Goal: Information Seeking & Learning: Learn about a topic

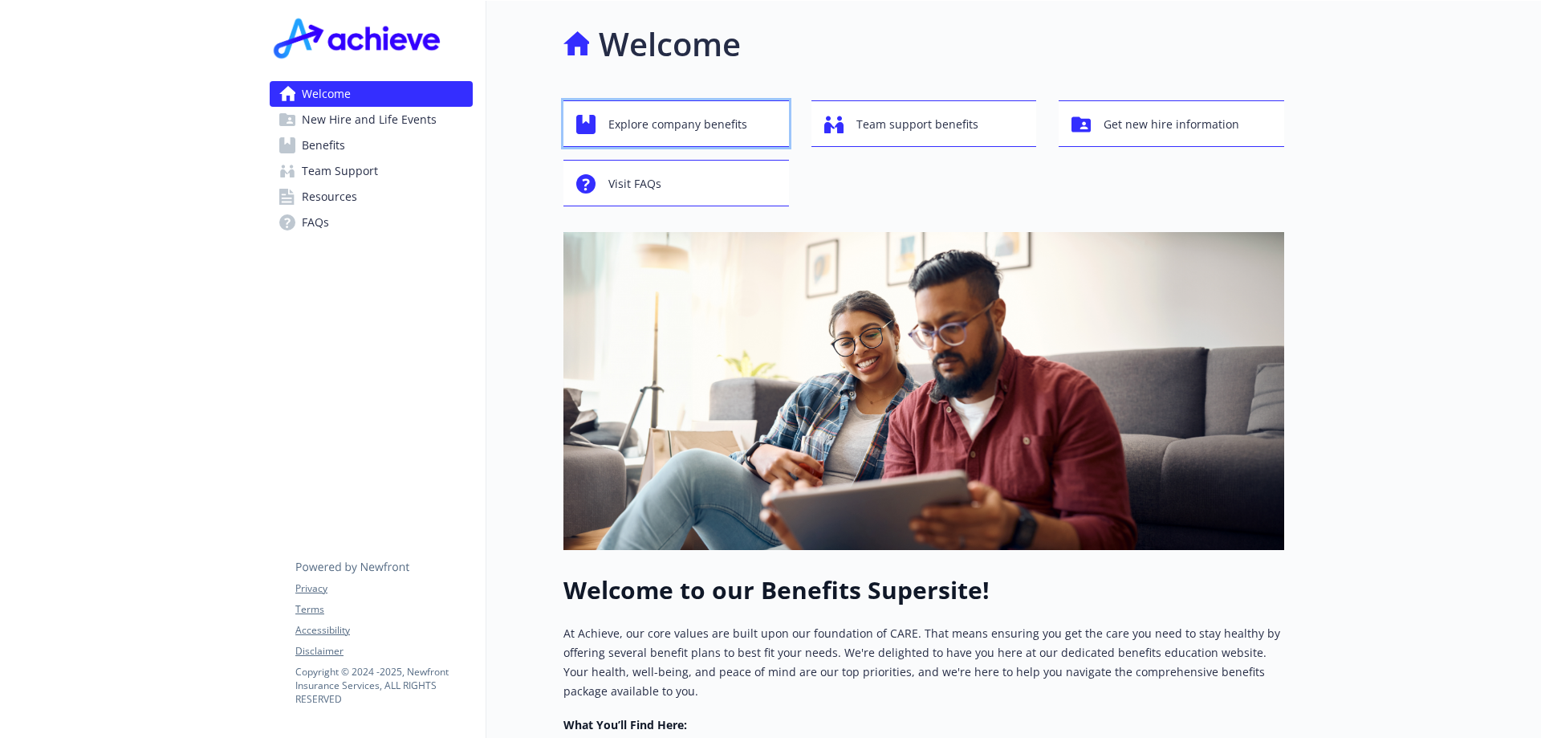
click at [639, 127] on span "Explore company benefits" at bounding box center [677, 124] width 139 height 31
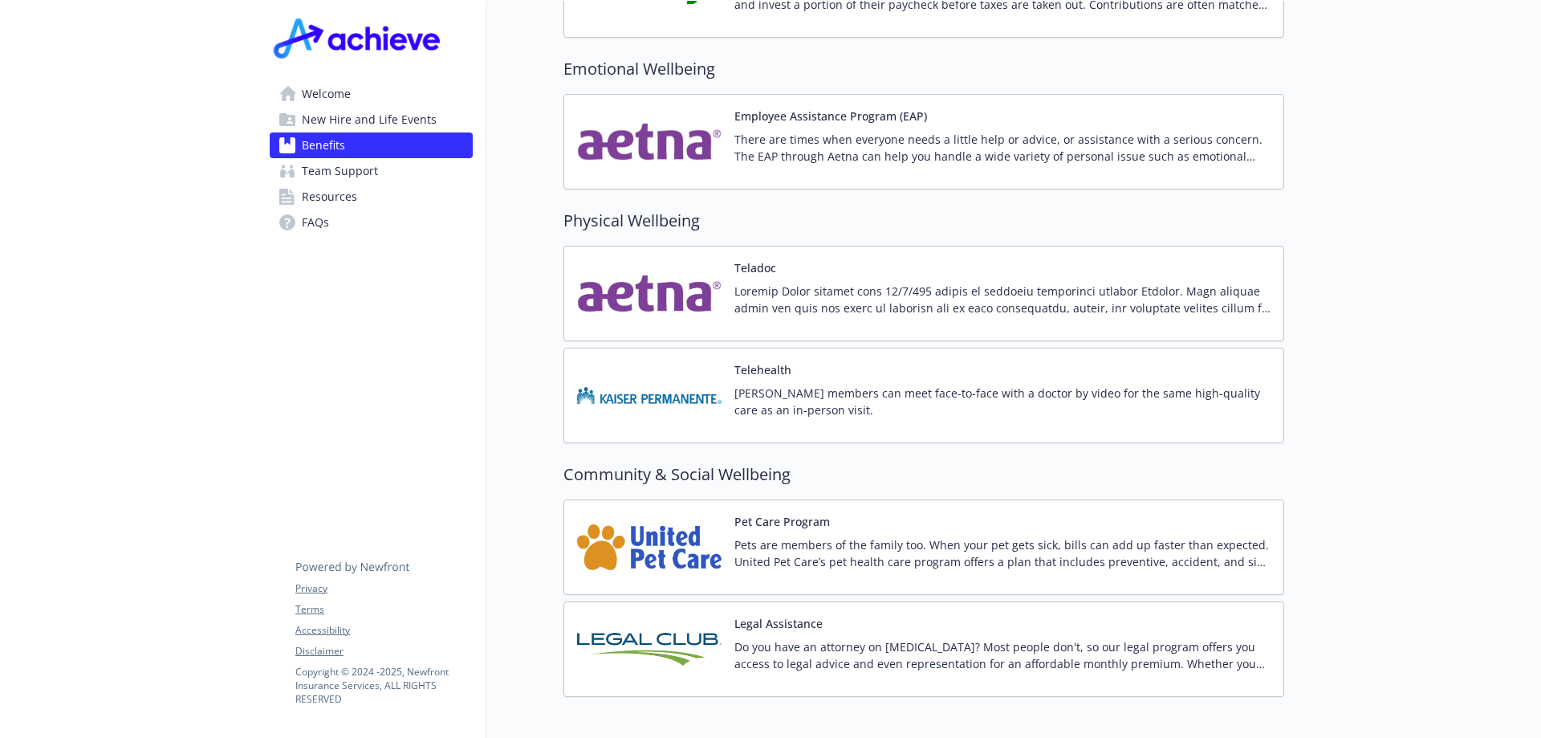
scroll to position [3068, 0]
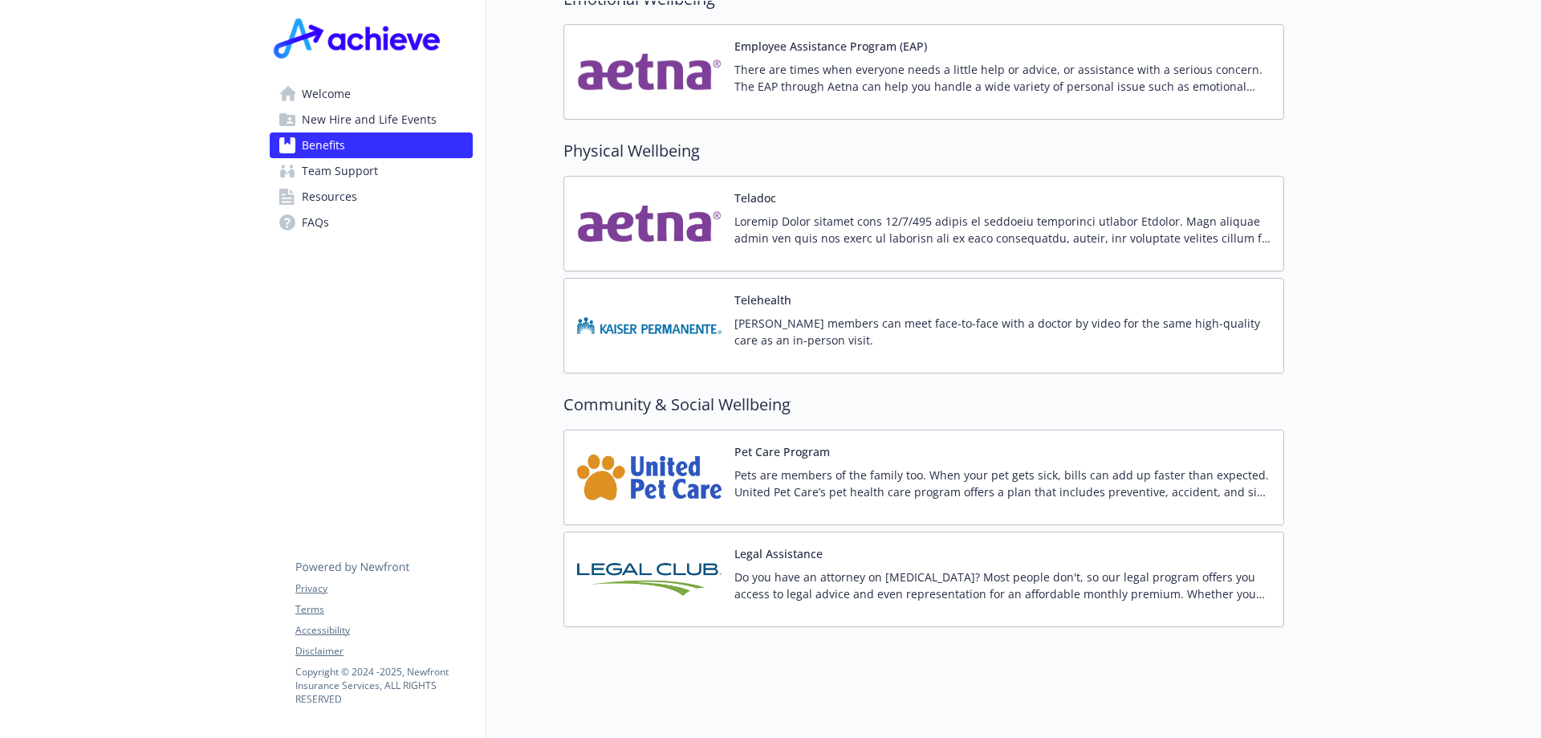
click at [966, 443] on div "Pet Care Program Pets are members of the family too. When your pet gets sick, b…" at bounding box center [1003, 477] width 536 height 68
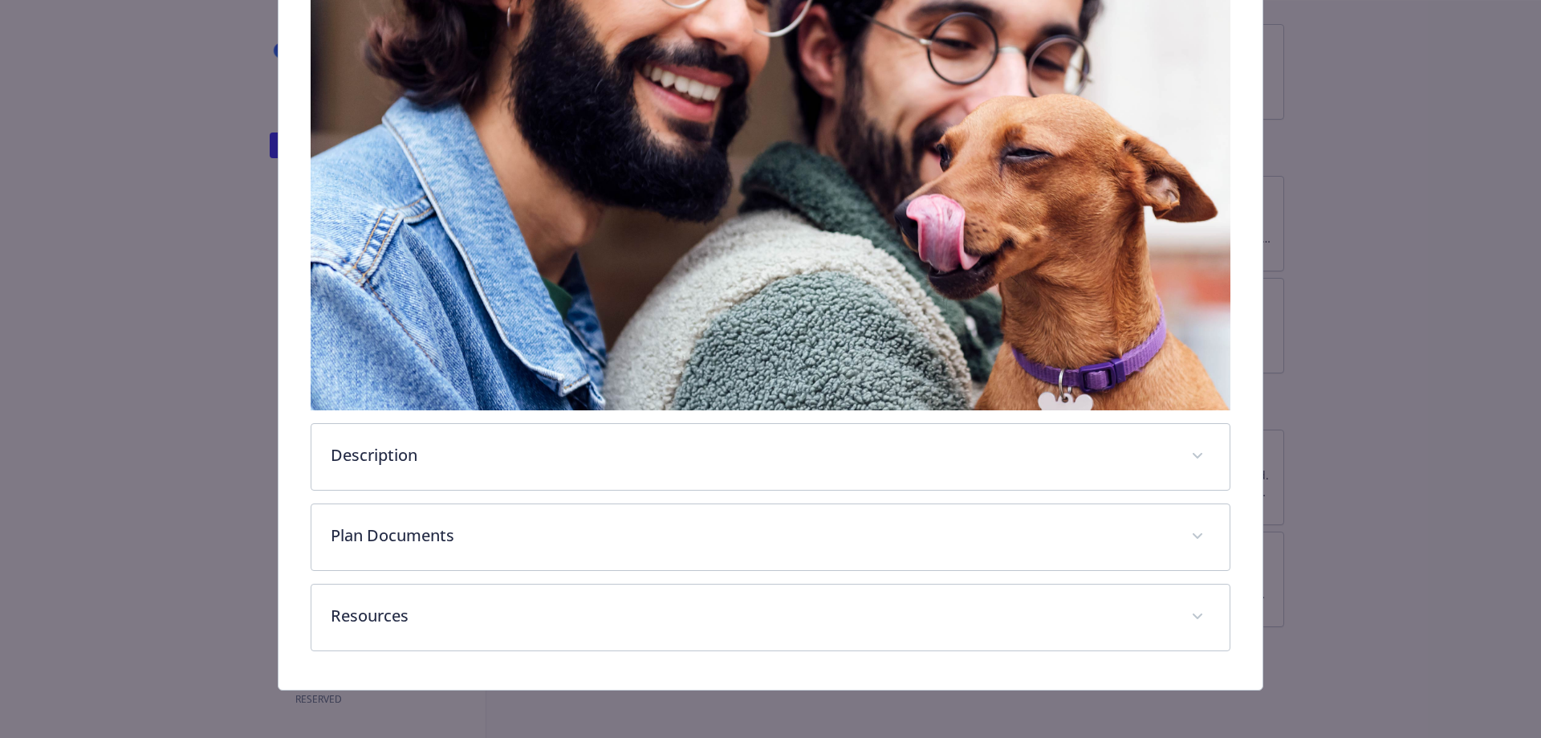
scroll to position [305, 0]
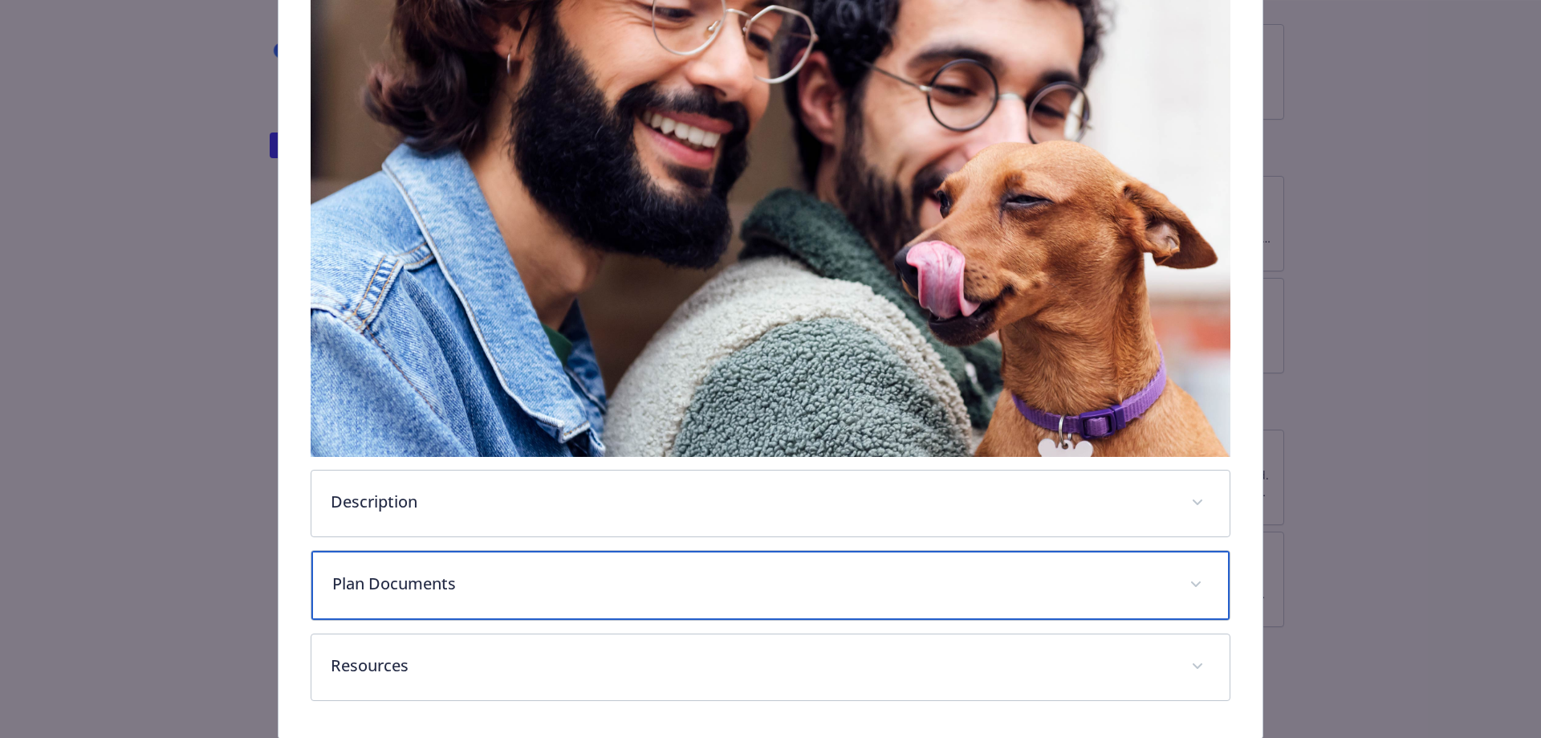
click at [417, 585] on p "Plan Documents" at bounding box center [751, 584] width 839 height 24
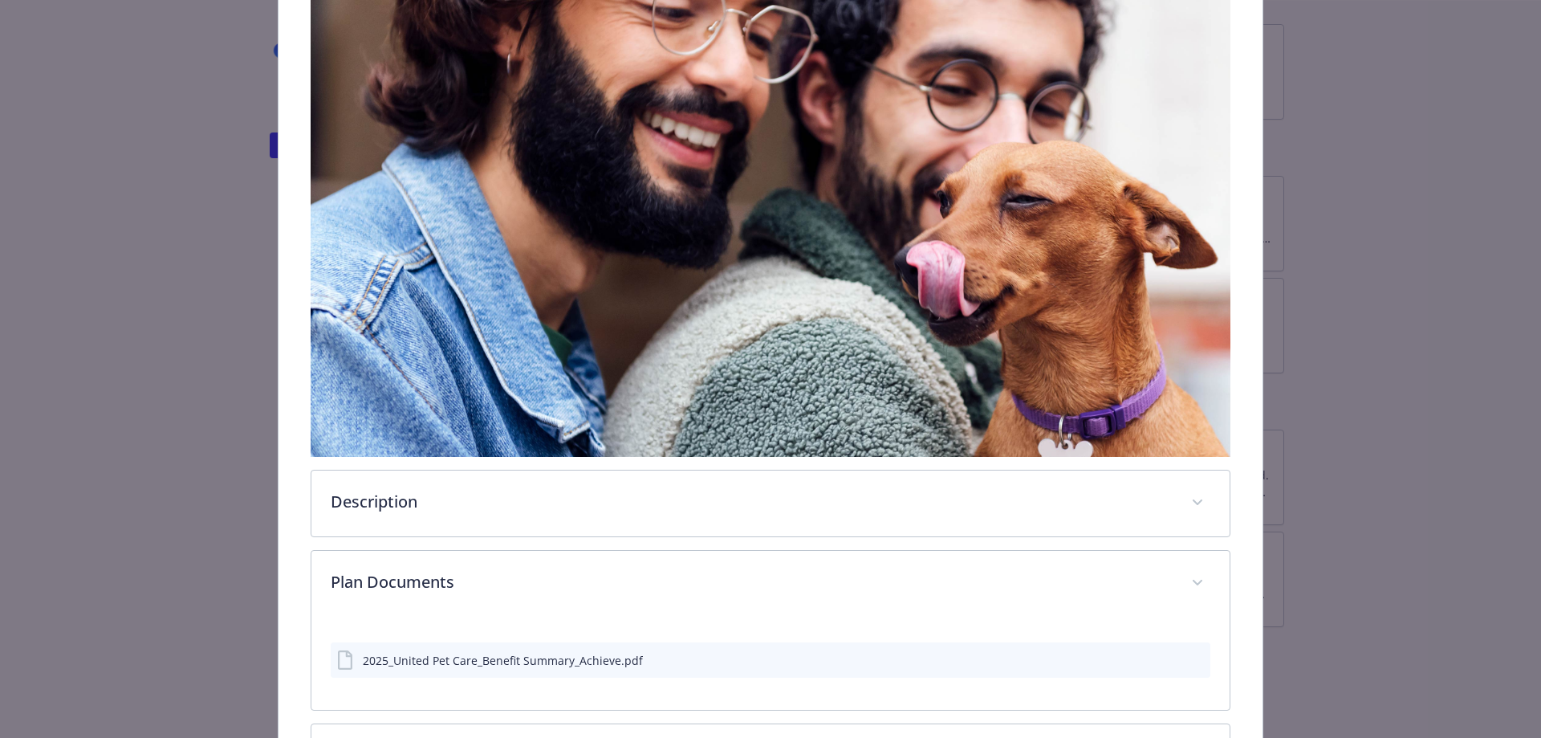
click at [1189, 656] on icon "preview file" at bounding box center [1195, 658] width 14 height 11
